Goal: Transaction & Acquisition: Purchase product/service

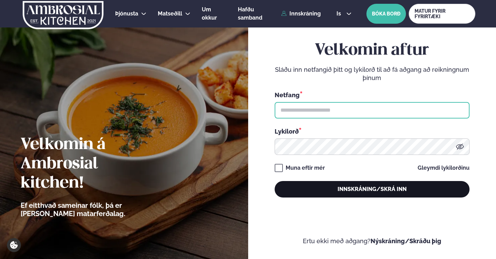
type input "**********"
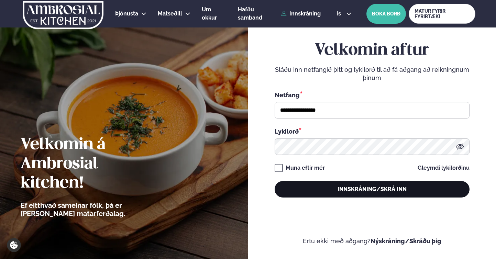
click at [341, 189] on button "Innskráning/Skrá inn" at bounding box center [372, 189] width 195 height 17
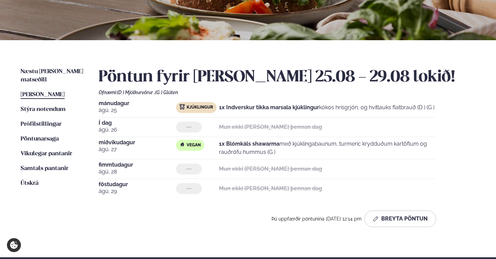
scroll to position [113, 0]
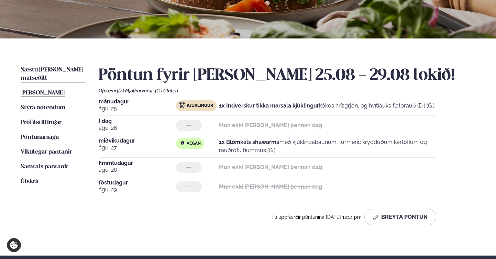
click at [65, 70] on span "Næstu [PERSON_NAME] matseðill" at bounding box center [52, 74] width 63 height 14
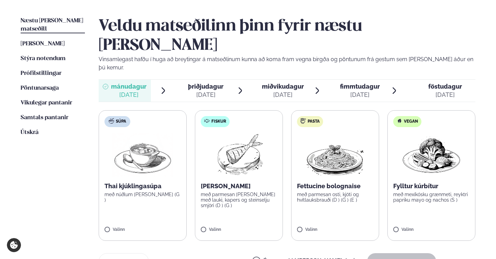
scroll to position [175, 0]
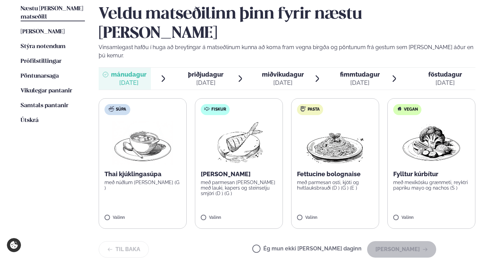
click at [147, 121] on img at bounding box center [142, 143] width 61 height 44
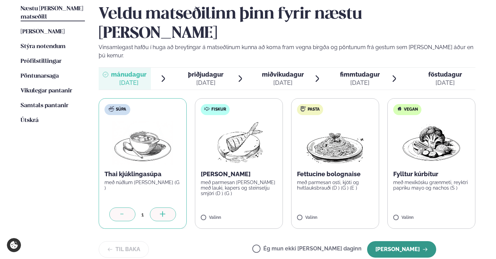
click at [397, 241] on button "[PERSON_NAME]" at bounding box center [401, 249] width 69 height 17
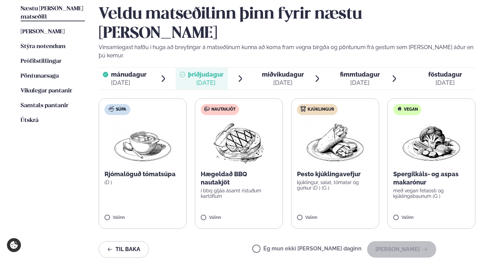
click at [337, 121] on img at bounding box center [335, 143] width 61 height 44
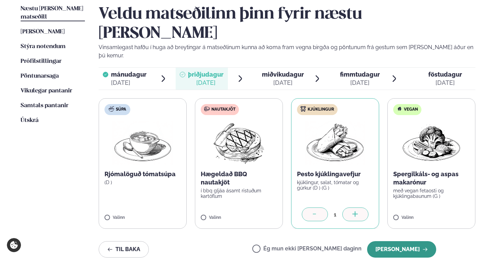
click at [404, 241] on button "[PERSON_NAME]" at bounding box center [401, 249] width 69 height 17
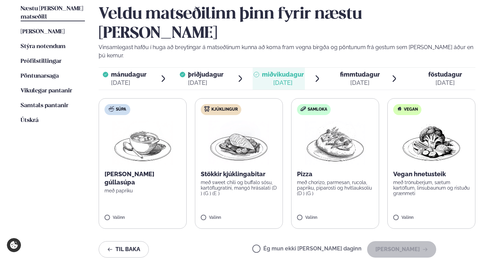
click at [345, 246] on label "Ég mun ekki [PERSON_NAME] daginn" at bounding box center [306, 249] width 109 height 7
click at [408, 241] on button "[PERSON_NAME]" at bounding box center [401, 249] width 69 height 17
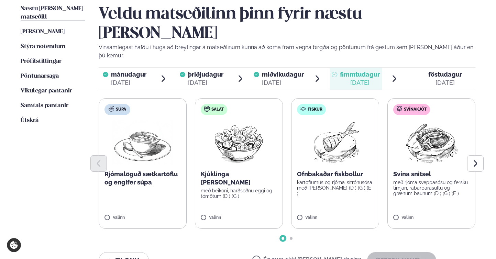
click at [239, 155] on div at bounding box center [287, 163] width 377 height 17
click at [411, 252] on button "[PERSON_NAME]" at bounding box center [401, 260] width 69 height 17
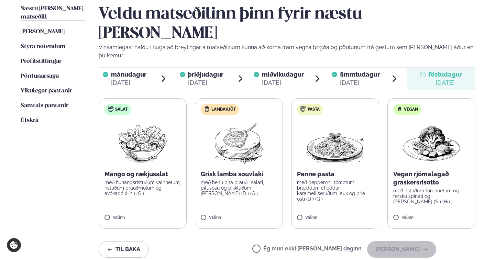
click at [229, 121] on img at bounding box center [239, 143] width 61 height 44
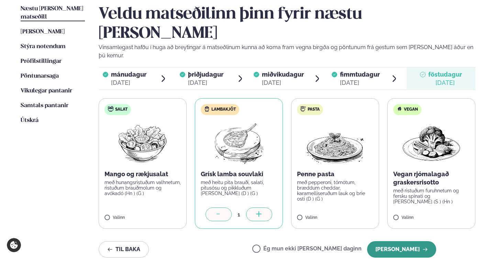
click at [412, 241] on button "[PERSON_NAME]" at bounding box center [401, 249] width 69 height 17
